Goal: Find specific page/section: Find specific page/section

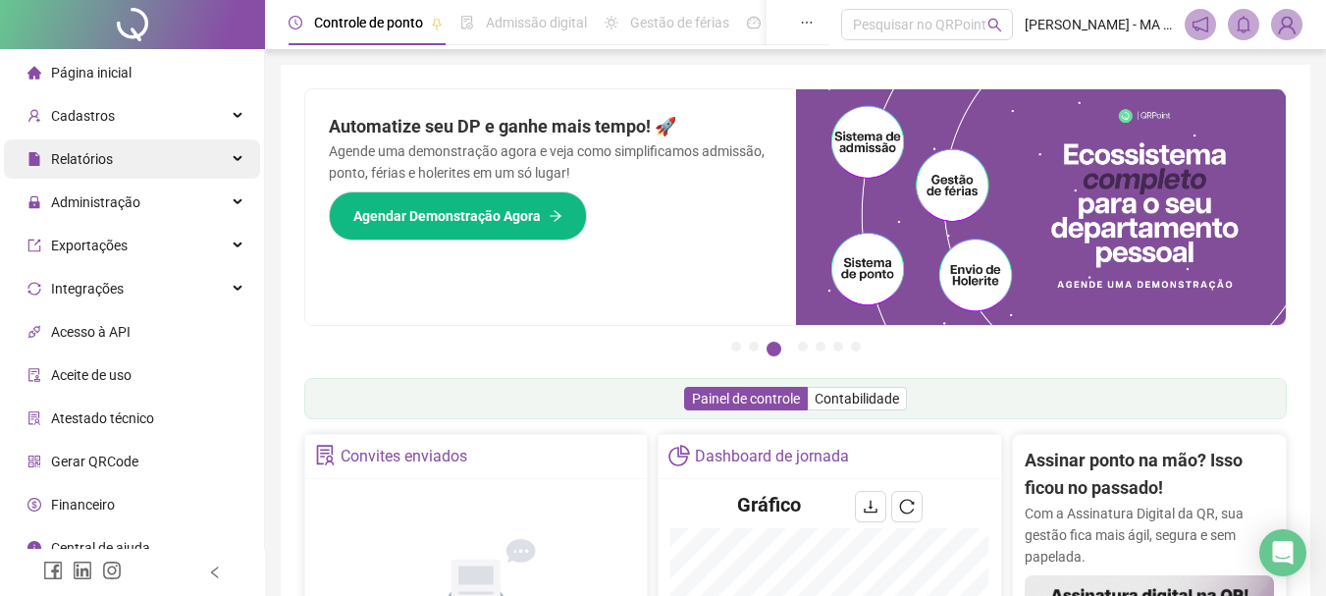
click at [136, 169] on div "Relatórios" at bounding box center [132, 158] width 256 height 39
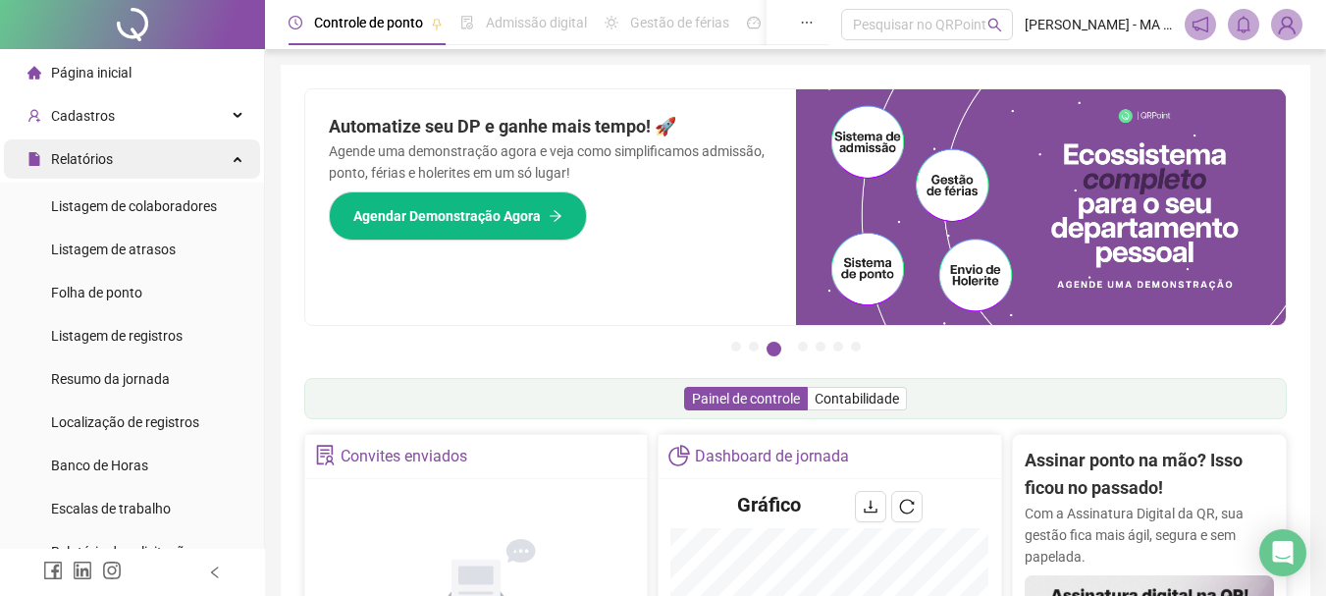
click at [150, 164] on div "Relatórios" at bounding box center [132, 158] width 256 height 39
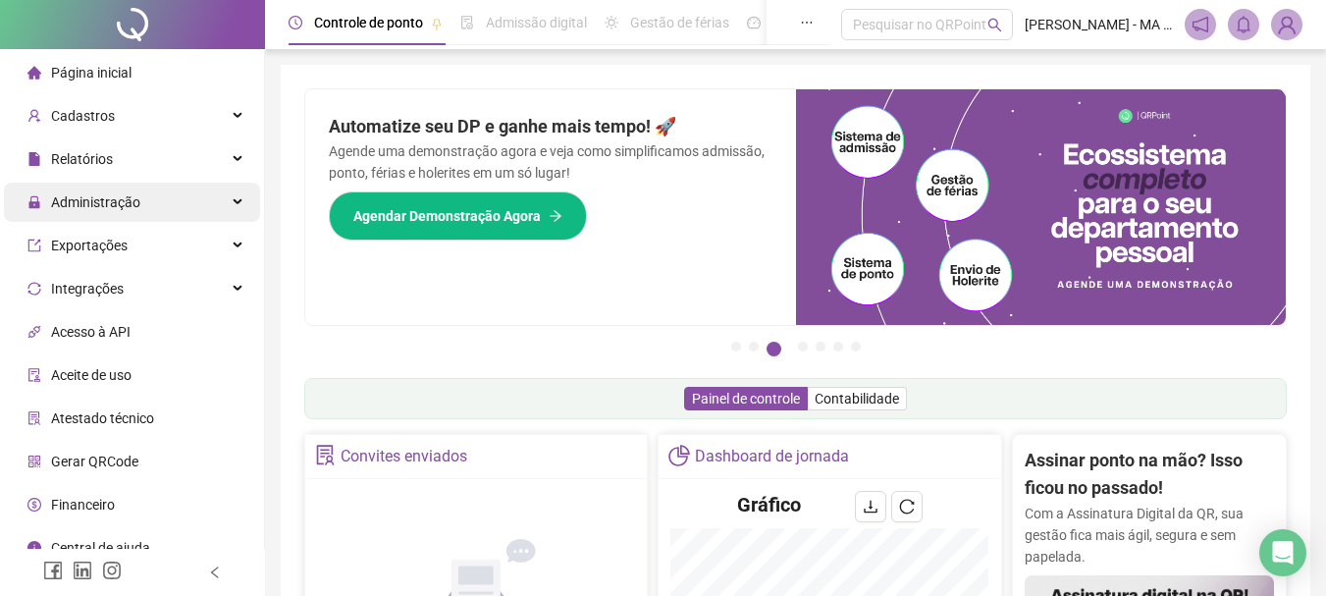
click at [135, 210] on span "Administração" at bounding box center [95, 202] width 89 height 16
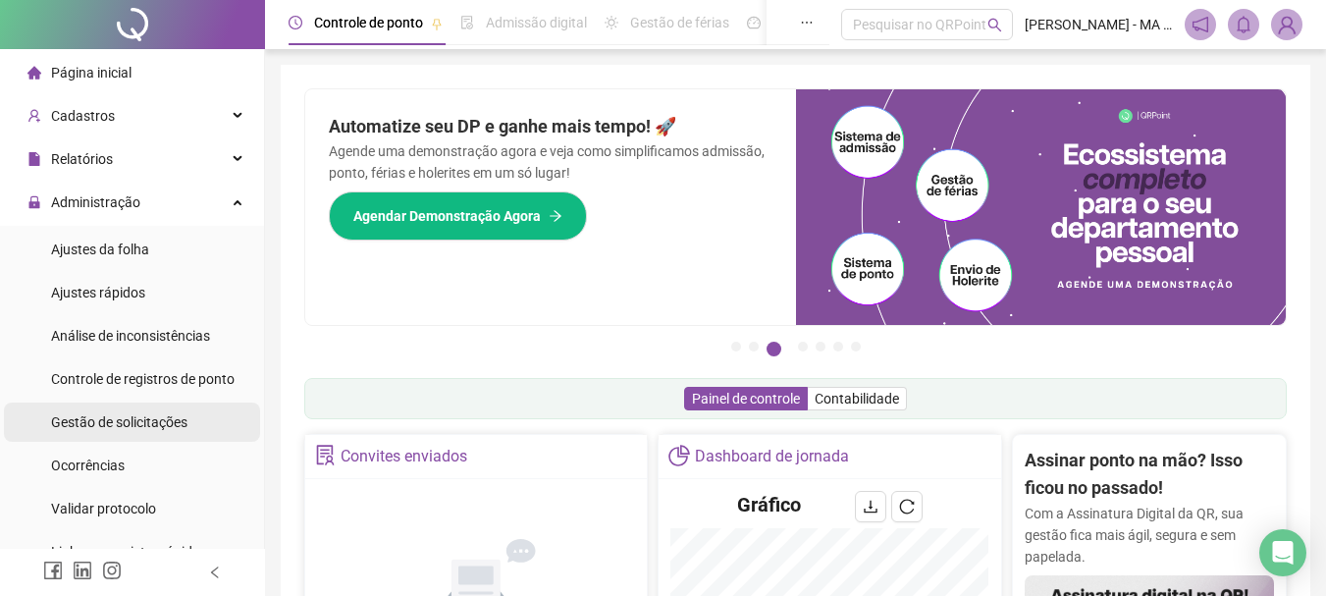
click at [121, 426] on span "Gestão de solicitações" at bounding box center [119, 422] width 136 height 16
